Goal: Transaction & Acquisition: Obtain resource

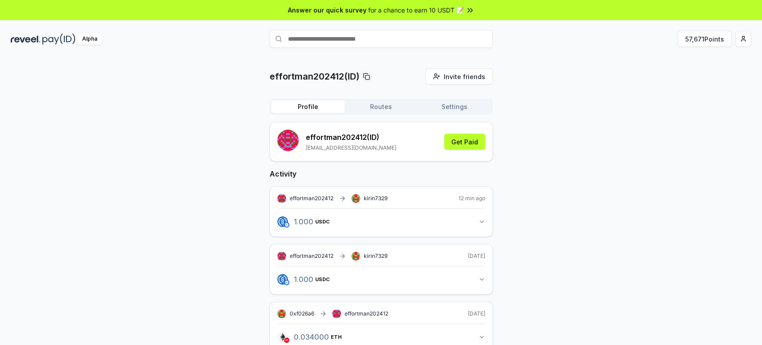
click at [384, 108] on button "Routes" at bounding box center [381, 106] width 73 height 12
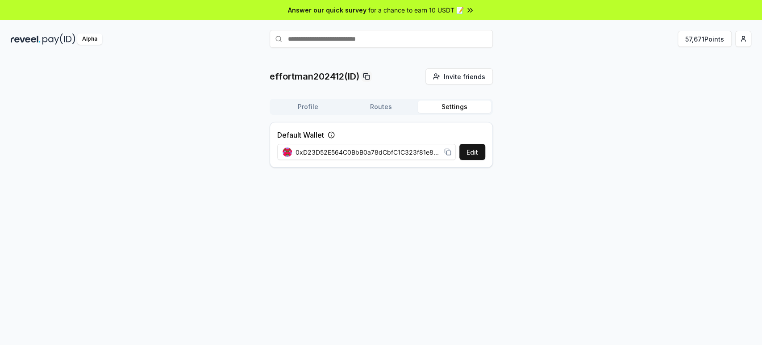
click at [450, 105] on button "Settings" at bounding box center [454, 106] width 73 height 12
click at [57, 39] on img at bounding box center [58, 38] width 33 height 11
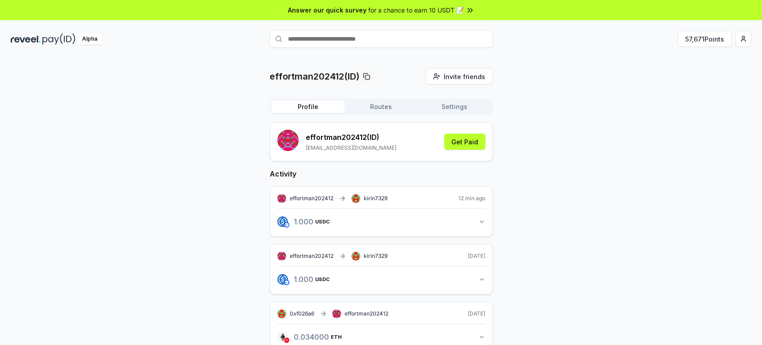
click at [393, 106] on button "Routes" at bounding box center [381, 106] width 73 height 12
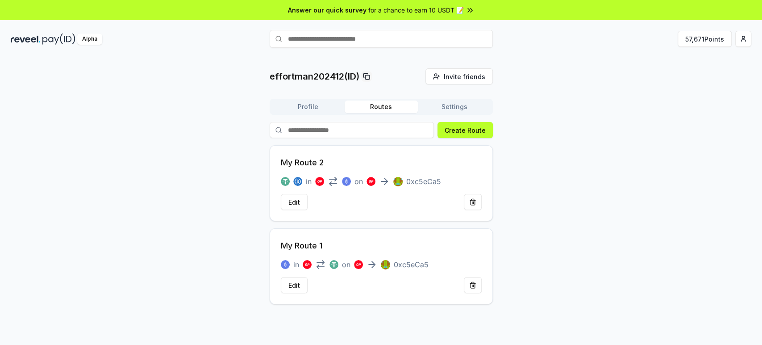
click at [459, 106] on button "Settings" at bounding box center [454, 106] width 73 height 12
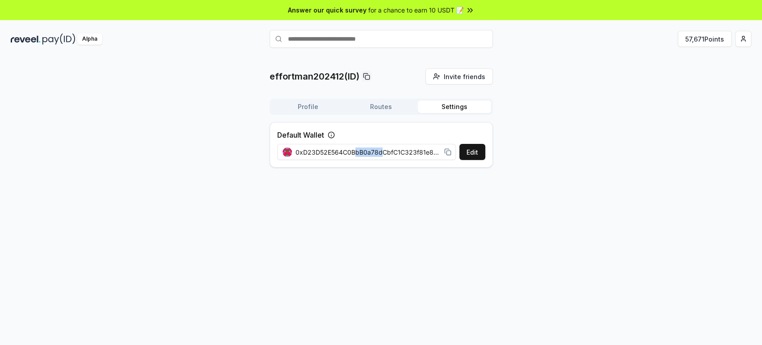
drag, startPoint x: 354, startPoint y: 151, endPoint x: 382, endPoint y: 150, distance: 27.7
click at [382, 150] on span "0xD23D52E564C0BbB0a78dCbfC1C323f81e887e987" at bounding box center [368, 151] width 145 height 9
click at [470, 150] on button "Edit" at bounding box center [472, 152] width 26 height 16
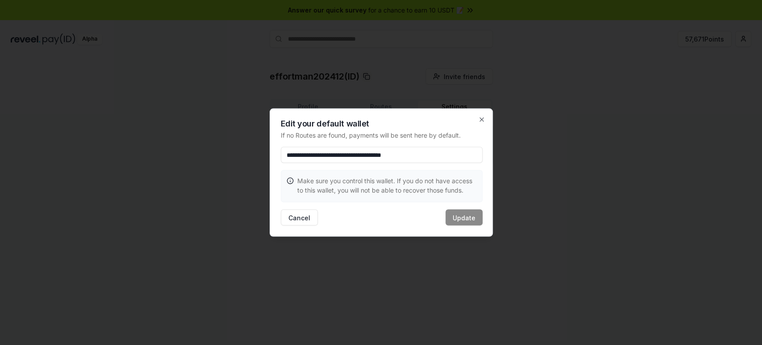
click at [429, 154] on input "**********" at bounding box center [382, 155] width 202 height 16
drag, startPoint x: 432, startPoint y: 153, endPoint x: 616, endPoint y: 155, distance: 184.4
click at [616, 155] on body "**********" at bounding box center [381, 172] width 762 height 345
click at [480, 120] on icon "button" at bounding box center [481, 119] width 7 height 7
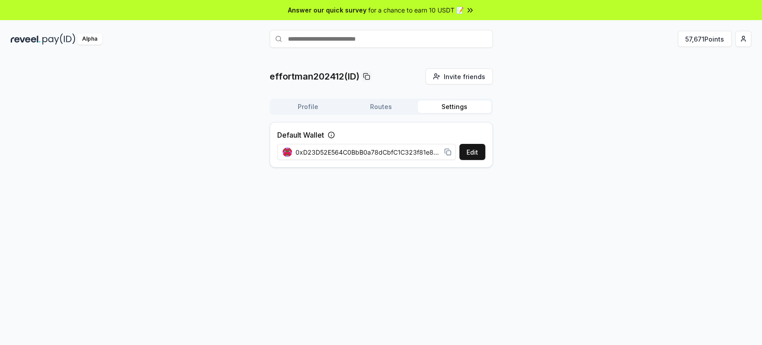
click at [609, 185] on div "effortman202412(ID) Invite friends Invite Profile Routes Settings Default Walle…" at bounding box center [381, 210] width 762 height 320
drag, startPoint x: 391, startPoint y: 148, endPoint x: 219, endPoint y: 140, distance: 171.6
click at [219, 140] on div "effortman202412(ID) Invite friends Invite Profile Routes Settings Default Walle…" at bounding box center [381, 121] width 741 height 106
click at [219, 139] on div "effortman202412(ID) Invite friends Invite Profile Routes Settings Default Walle…" at bounding box center [381, 121] width 741 height 106
click at [321, 111] on button "Profile" at bounding box center [307, 106] width 73 height 12
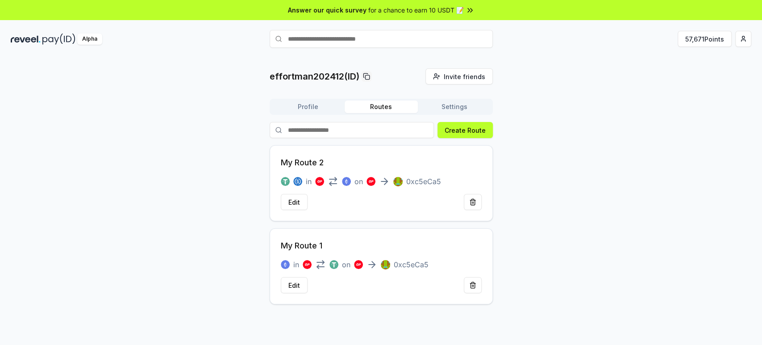
click at [391, 111] on button "Routes" at bounding box center [381, 106] width 73 height 12
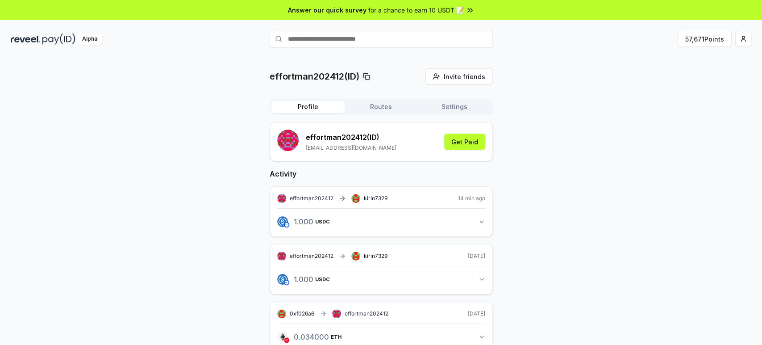
click at [320, 109] on button "Profile" at bounding box center [307, 106] width 73 height 12
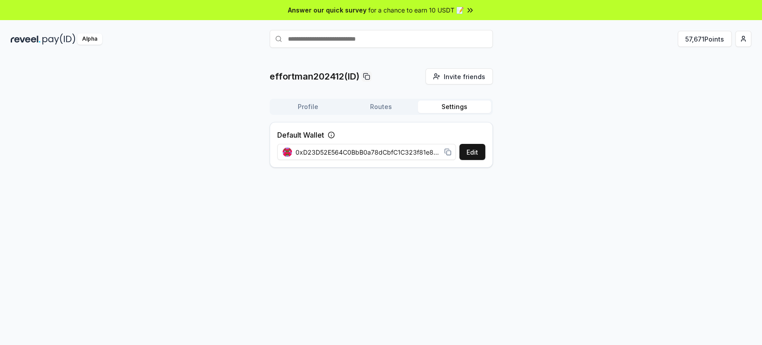
click at [465, 108] on button "Settings" at bounding box center [454, 106] width 73 height 12
click at [742, 42] on html "Answer our quick survey for a chance to earn 10 USDT 📝 Alpha 57,671 Points effo…" at bounding box center [381, 172] width 762 height 345
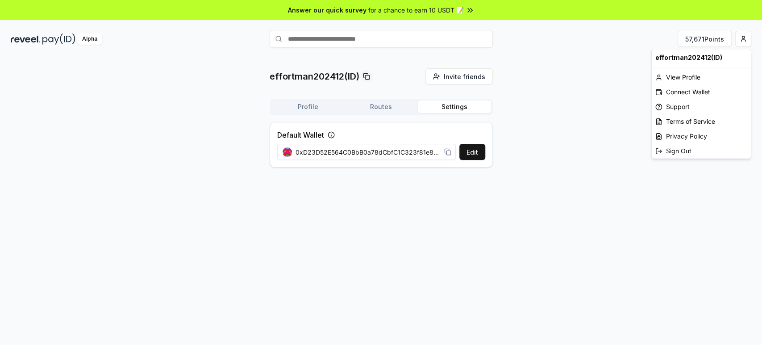
click at [313, 105] on html "Answer our quick survey for a chance to earn 10 USDT 📝 Alpha 57,671 Points effo…" at bounding box center [381, 172] width 762 height 345
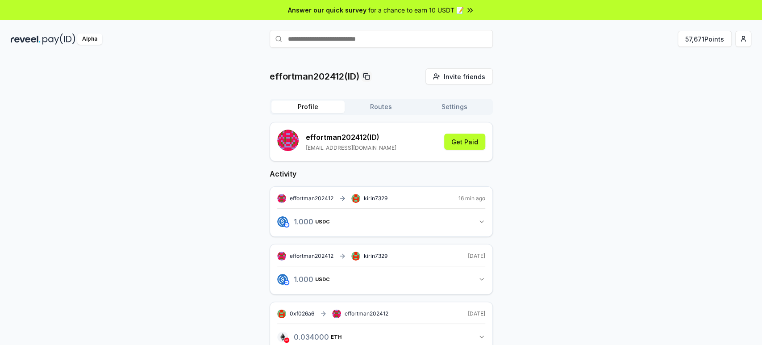
click at [313, 105] on button "Profile" at bounding box center [307, 106] width 73 height 12
click at [378, 108] on button "Routes" at bounding box center [381, 106] width 73 height 12
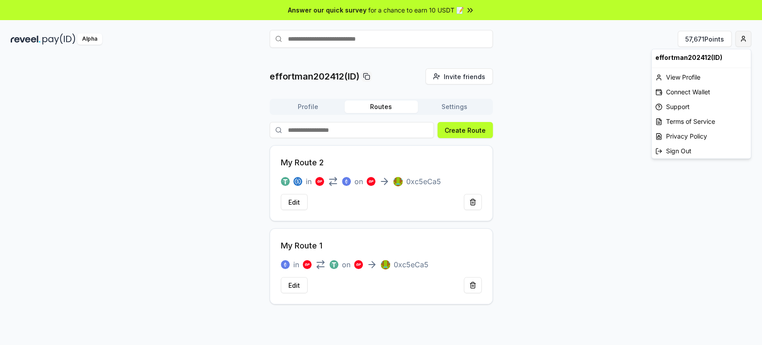
click at [745, 44] on html "Answer our quick survey for a chance to earn 10 USDT 📝 Alpha 57,671 Points effo…" at bounding box center [381, 172] width 762 height 345
click at [693, 77] on div "View Profile" at bounding box center [701, 77] width 99 height 15
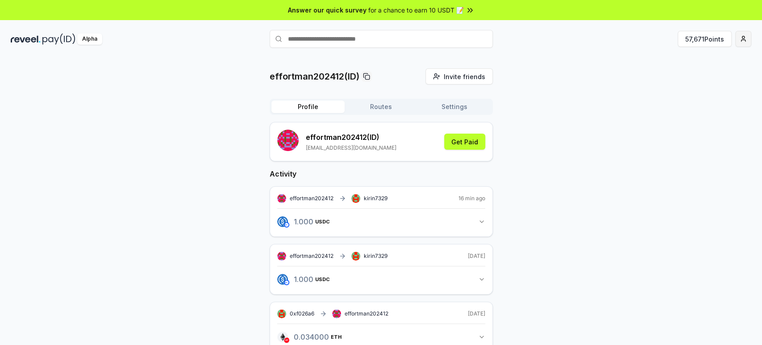
click at [743, 43] on html "Answer our quick survey for a chance to earn 10 USDT 📝 Alpha 57,671 Points effo…" at bounding box center [381, 172] width 762 height 345
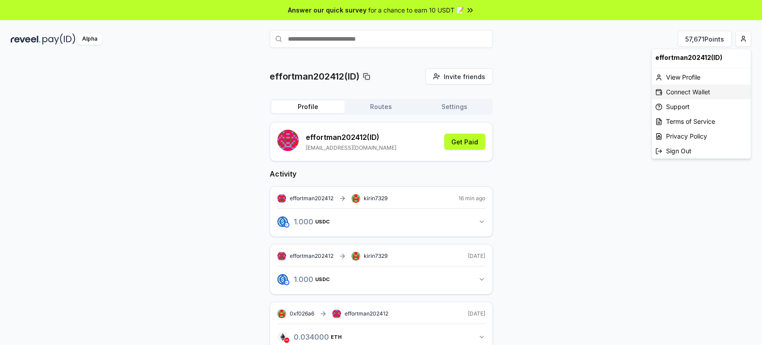
click at [683, 92] on div "Connect Wallet" at bounding box center [701, 91] width 99 height 15
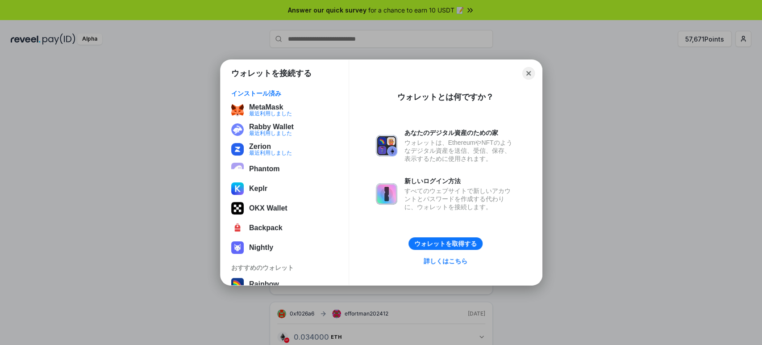
click at [604, 96] on div "ウォレットを接続する インストール済み MetaMask 最近利用しました Rabby Wallet 最近利用しました Zerion 最近利用しました Pha…" at bounding box center [381, 172] width 941 height 523
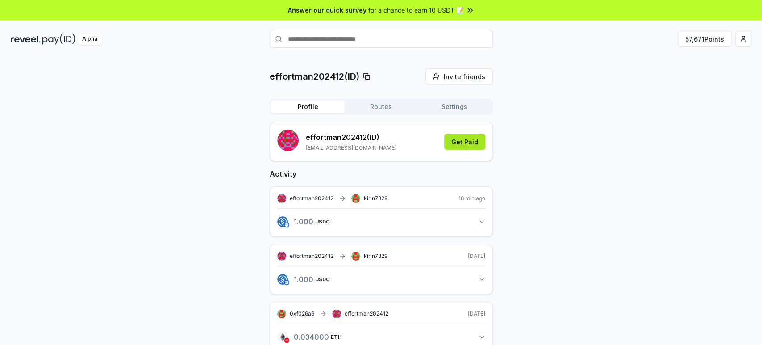
click at [460, 142] on button "Get Paid" at bounding box center [464, 141] width 41 height 16
click at [720, 38] on button "57,671 Points" at bounding box center [705, 39] width 54 height 16
drag, startPoint x: 696, startPoint y: 37, endPoint x: 719, endPoint y: 50, distance: 25.4
click at [719, 50] on div "Alpha 57,671 Points" at bounding box center [381, 38] width 762 height 23
click at [717, 42] on button "57,671 Points" at bounding box center [705, 39] width 54 height 16
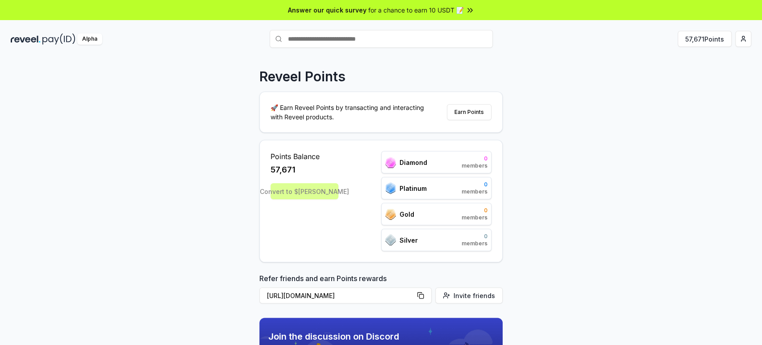
click at [637, 100] on div "Reveel Points 🚀 Earn Reveel Points by transacting and interacting with Reveel p…" at bounding box center [381, 210] width 762 height 320
click at [478, 112] on button "Earn Points" at bounding box center [469, 112] width 45 height 16
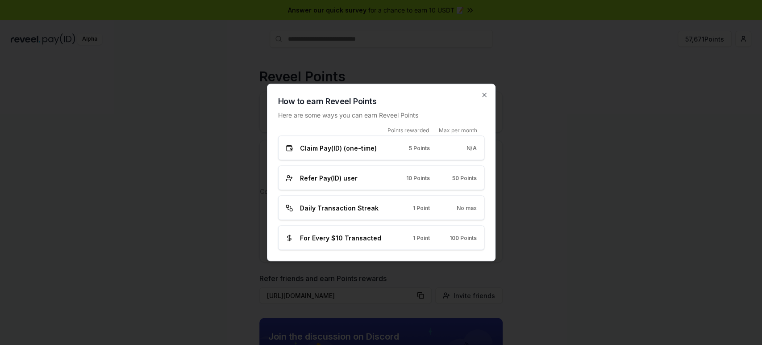
click at [344, 167] on div "Refer Pay(ID) user 10 Points 50 Points" at bounding box center [381, 178] width 206 height 25
click at [489, 96] on div "How to earn Reveel Points Here are some ways you can earn Reveel Points Points …" at bounding box center [381, 172] width 229 height 177
click at [481, 95] on icon "button" at bounding box center [484, 95] width 7 height 7
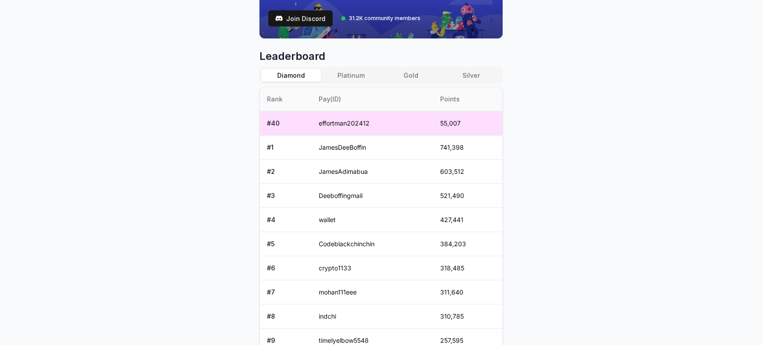
scroll to position [226, 0]
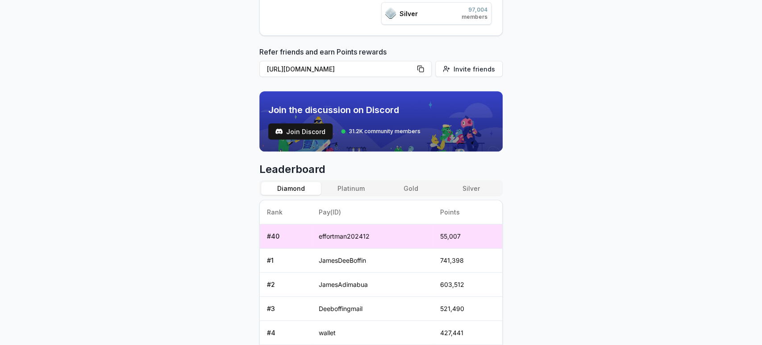
click at [353, 236] on td "effortman202412" at bounding box center [372, 236] width 121 height 24
click at [453, 234] on td "55,007" at bounding box center [468, 236] width 70 height 24
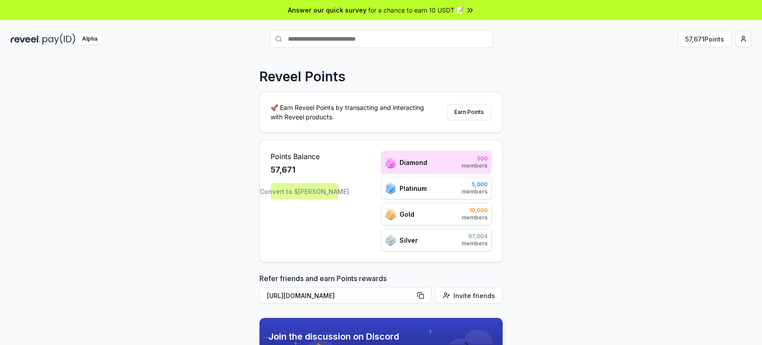
click at [38, 38] on img at bounding box center [26, 38] width 30 height 11
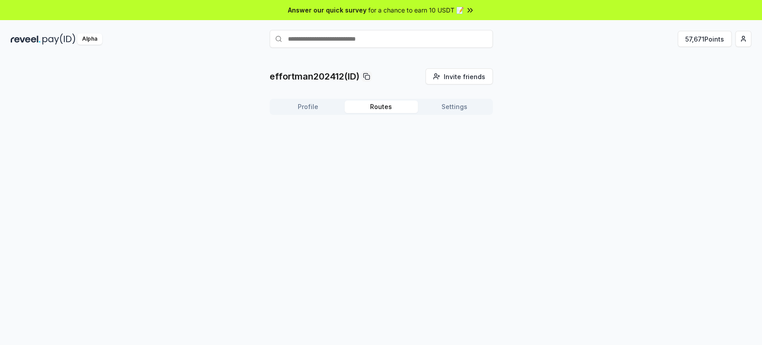
click at [384, 108] on button "Routes" at bounding box center [381, 106] width 73 height 12
click at [456, 108] on button "Settings" at bounding box center [454, 106] width 73 height 12
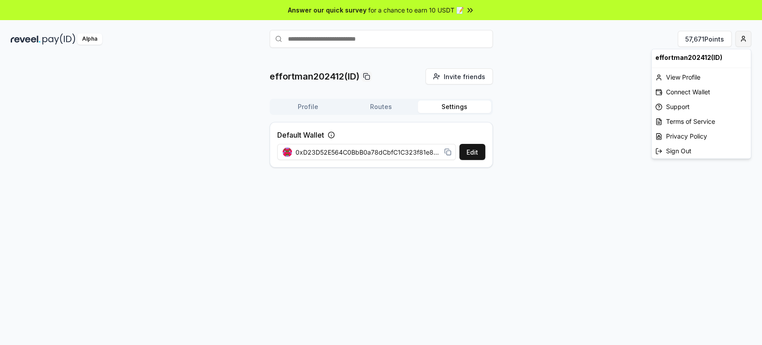
click at [738, 41] on html "Answer our quick survey for a chance to earn 10 USDT 📝 Alpha 57,671 Points effo…" at bounding box center [381, 172] width 762 height 345
click at [385, 112] on html "Answer our quick survey for a chance to earn 10 USDT 📝 Alpha 57,671 Points effo…" at bounding box center [381, 172] width 762 height 345
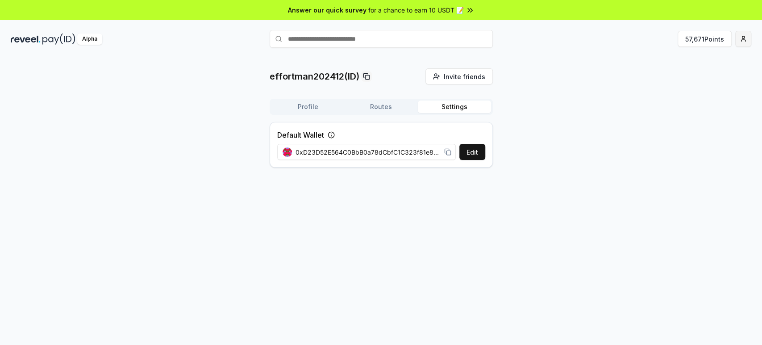
click at [746, 37] on html "Answer our quick survey for a chance to earn 10 USDT 📝 Alpha 57,671 Points effo…" at bounding box center [381, 172] width 762 height 345
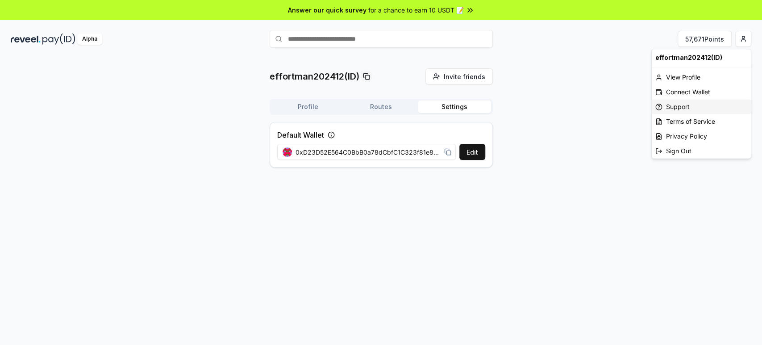
click at [688, 107] on div "Support" at bounding box center [701, 106] width 99 height 15
click at [745, 38] on html "Answer our quick survey for a chance to earn 10 USDT 📝 Alpha 57,671 Points effo…" at bounding box center [381, 172] width 762 height 345
